Goal: Task Accomplishment & Management: Manage account settings

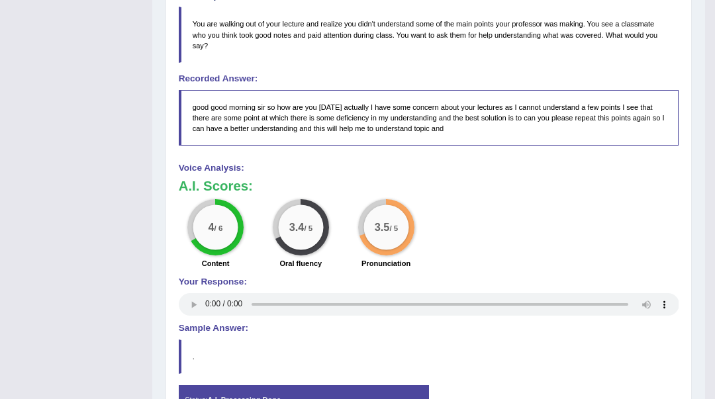
scroll to position [476, 0]
